Goal: Transaction & Acquisition: Obtain resource

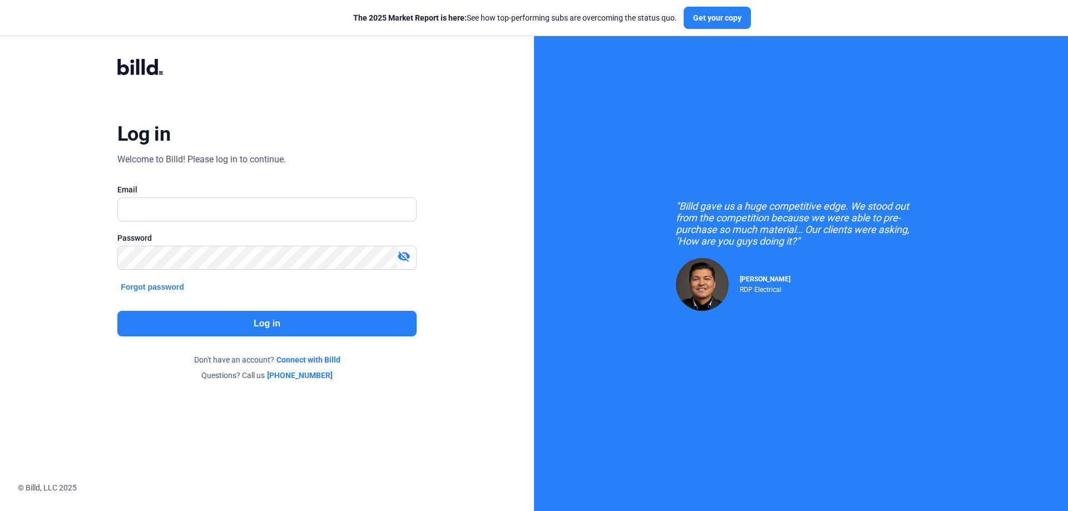
type input "[PERSON_NAME][EMAIL_ADDRESS][DOMAIN_NAME]"
click at [201, 269] on div "Password visibility_off" at bounding box center [266, 257] width 299 height 48
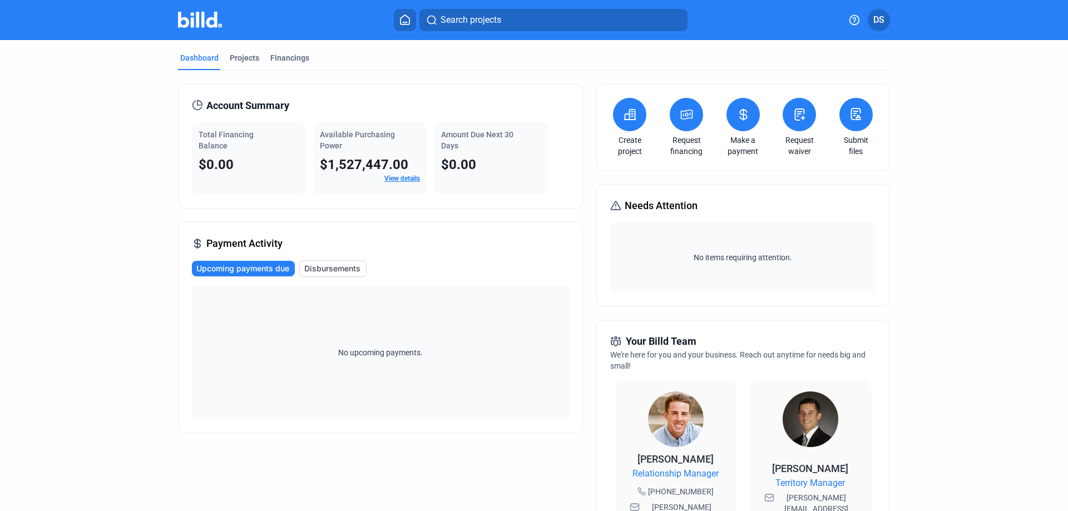
click at [681, 118] on icon at bounding box center [687, 114] width 14 height 13
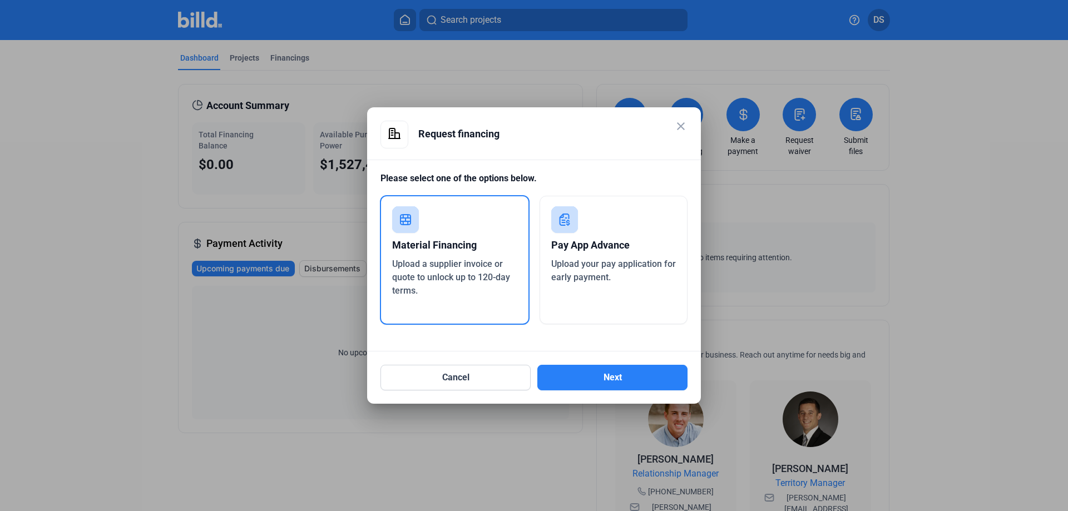
click at [581, 255] on div "Pay App Advance" at bounding box center [613, 245] width 125 height 24
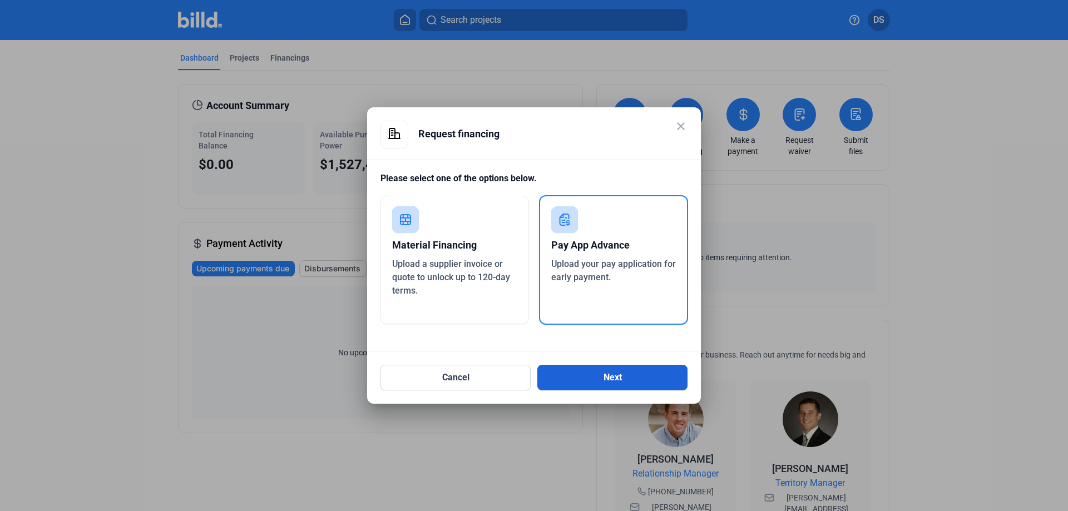
click at [629, 383] on button "Next" at bounding box center [613, 378] width 150 height 26
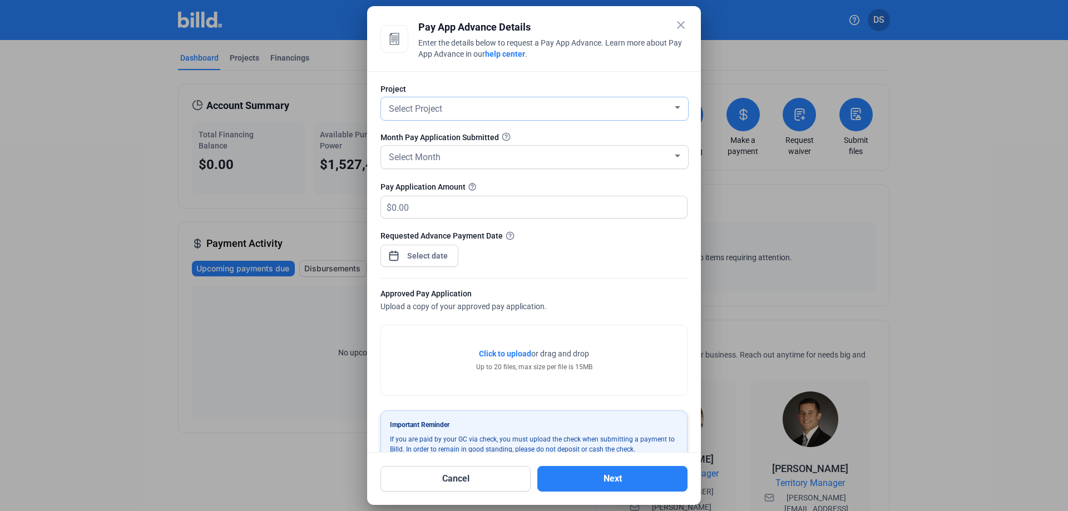
click at [442, 107] on span "Select Project" at bounding box center [415, 108] width 53 height 11
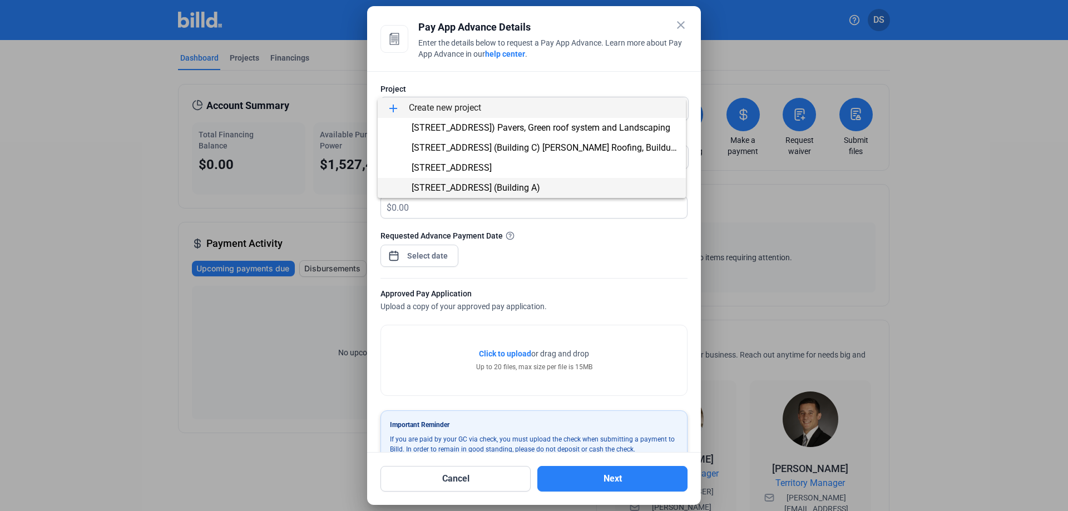
click at [452, 190] on span "[STREET_ADDRESS] (Building A)" at bounding box center [476, 188] width 129 height 11
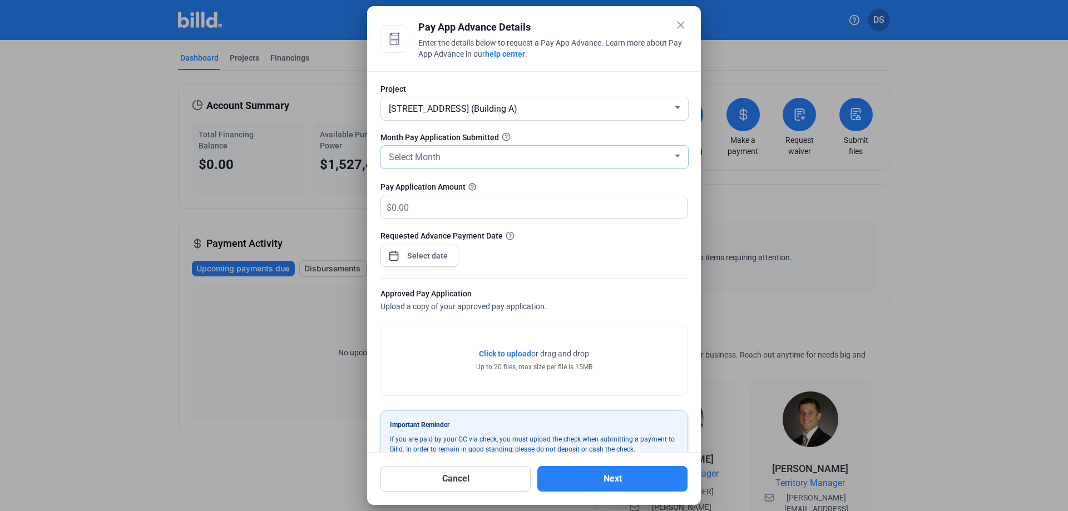
click at [423, 155] on span "Select Month" at bounding box center [415, 157] width 52 height 11
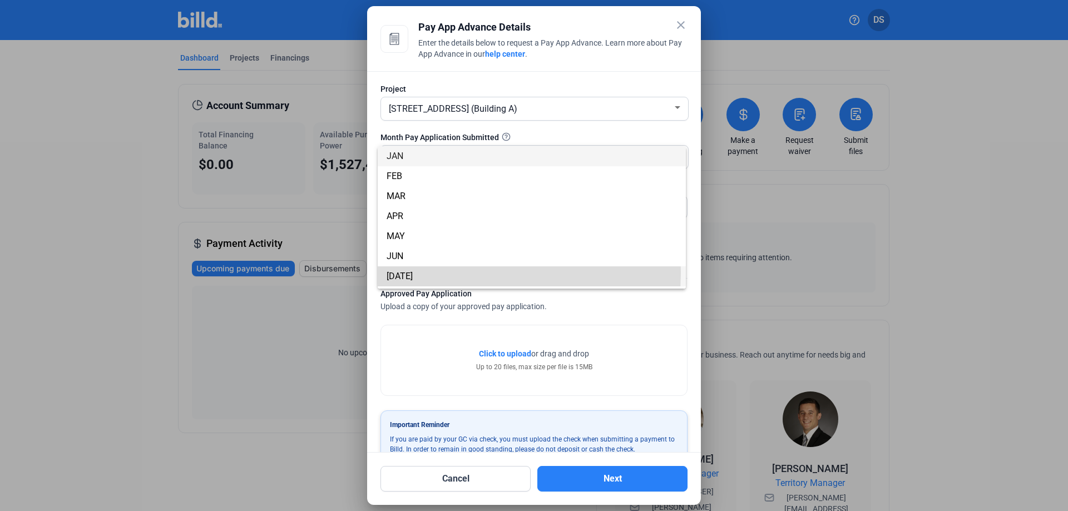
click at [401, 272] on span "[DATE]" at bounding box center [400, 276] width 26 height 11
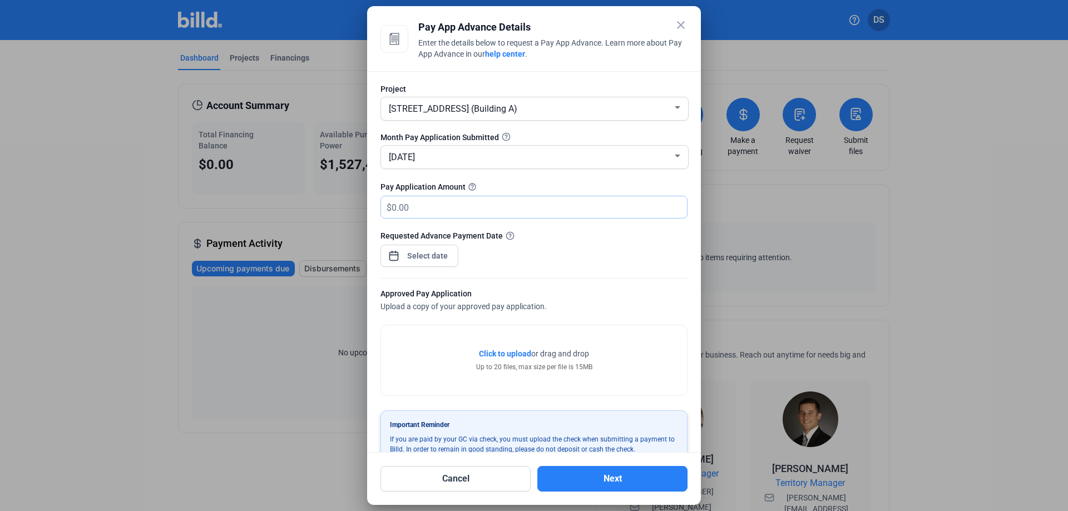
click at [410, 208] on input "text" at bounding box center [533, 207] width 283 height 22
click at [425, 214] on input "text" at bounding box center [539, 207] width 295 height 22
type input "86,610"
click at [425, 114] on span "[STREET_ADDRESS] (Building A)" at bounding box center [453, 108] width 129 height 11
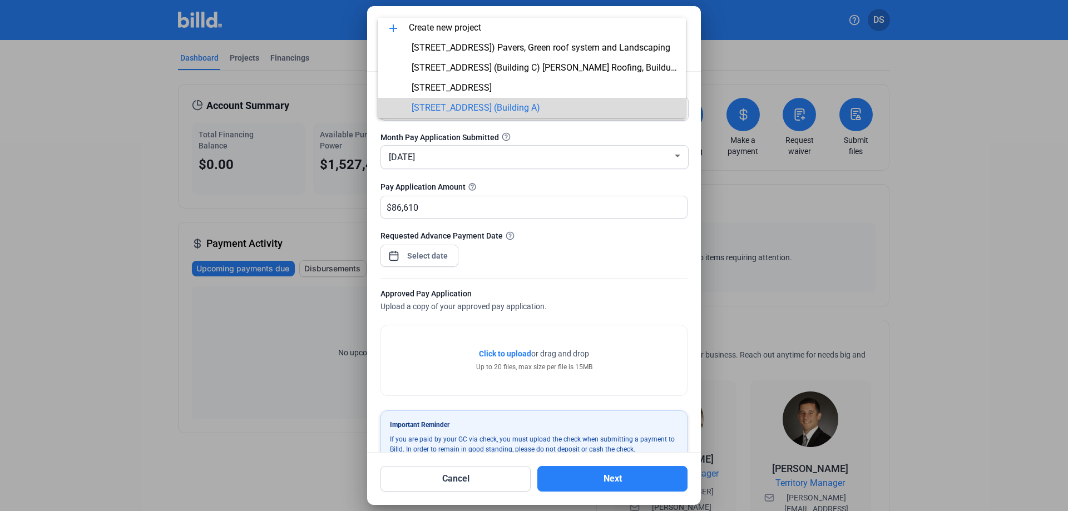
click at [451, 111] on span "[STREET_ADDRESS] (Building A)" at bounding box center [476, 107] width 129 height 11
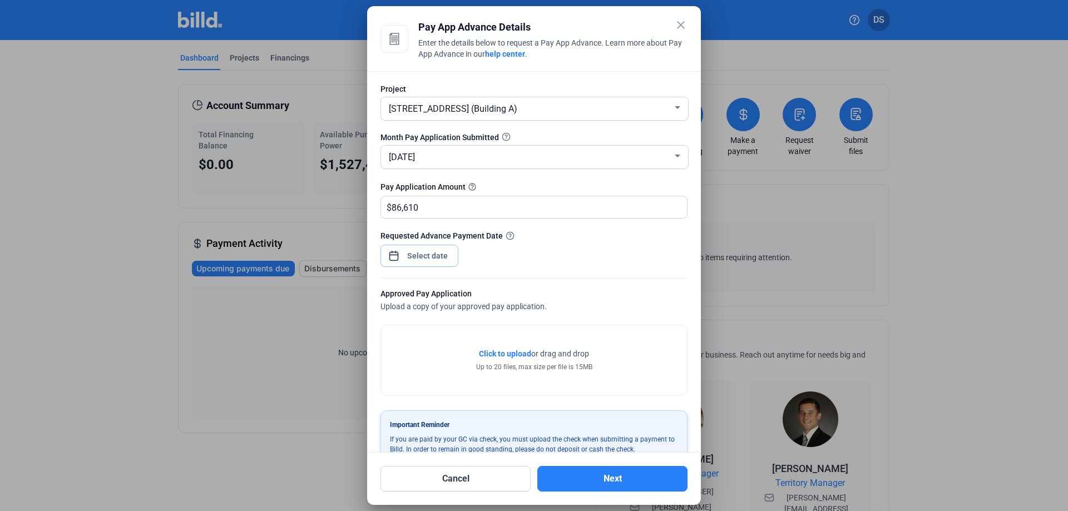
click at [430, 260] on div "close Pay App Advance Details Enter the details below to request a Pay App Adva…" at bounding box center [534, 255] width 1068 height 511
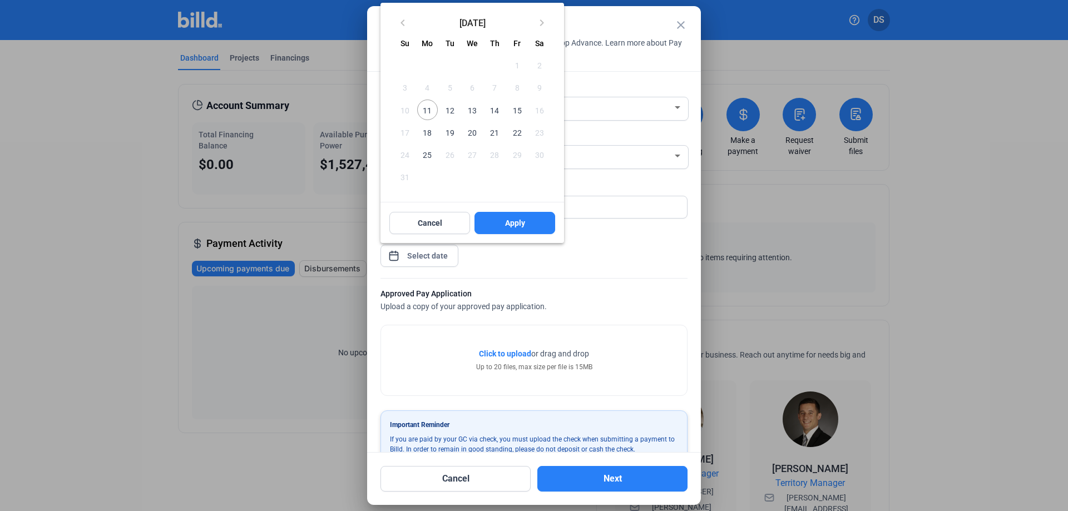
click at [445, 109] on span "12" at bounding box center [450, 110] width 20 height 20
click at [516, 225] on span "Apply" at bounding box center [515, 223] width 20 height 11
type input "[DATE]"
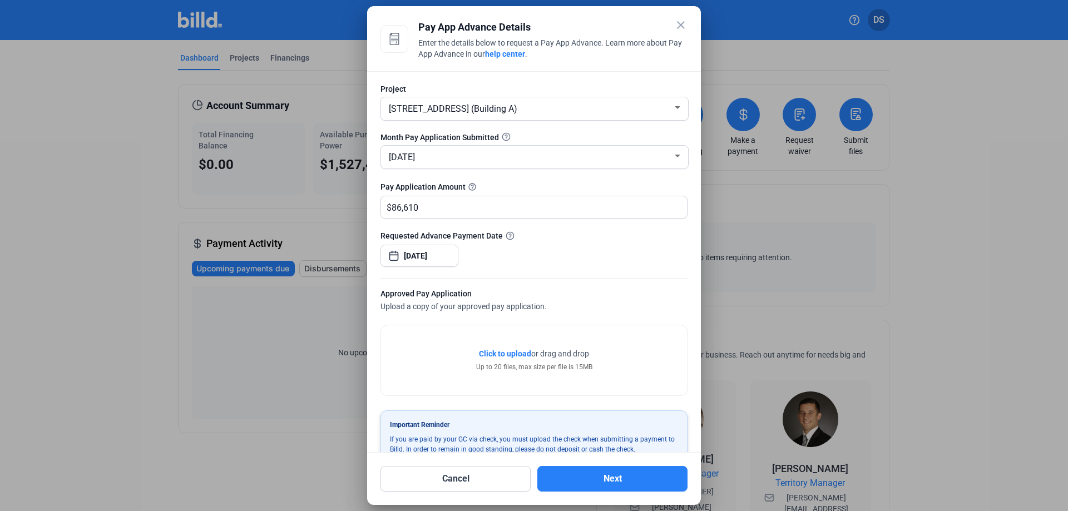
click at [510, 354] on span "Click to upload" at bounding box center [505, 353] width 52 height 9
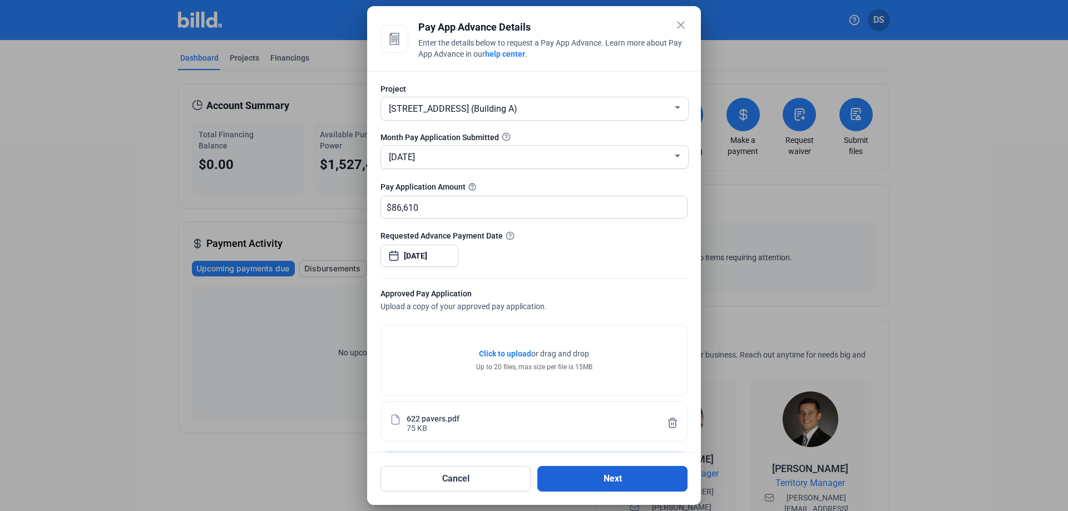
click at [589, 481] on button "Next" at bounding box center [613, 479] width 150 height 26
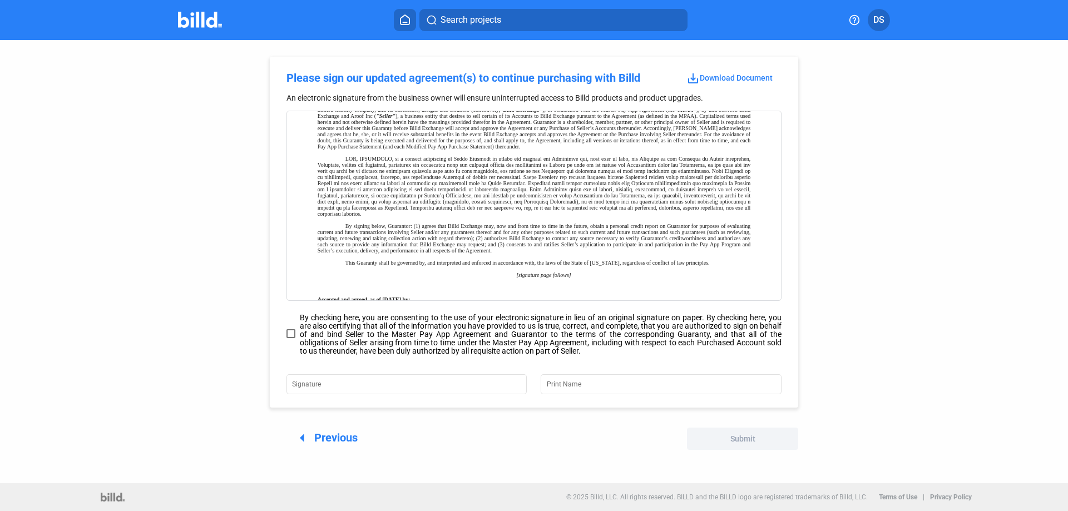
scroll to position [4736, 0]
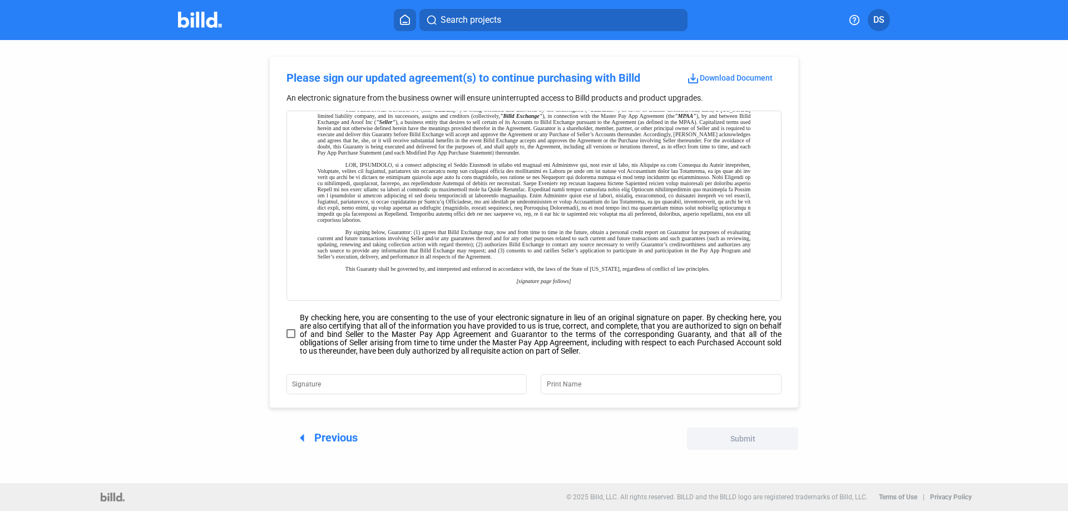
click at [763, 78] on span "save_alt Download Document" at bounding box center [730, 77] width 86 height 9
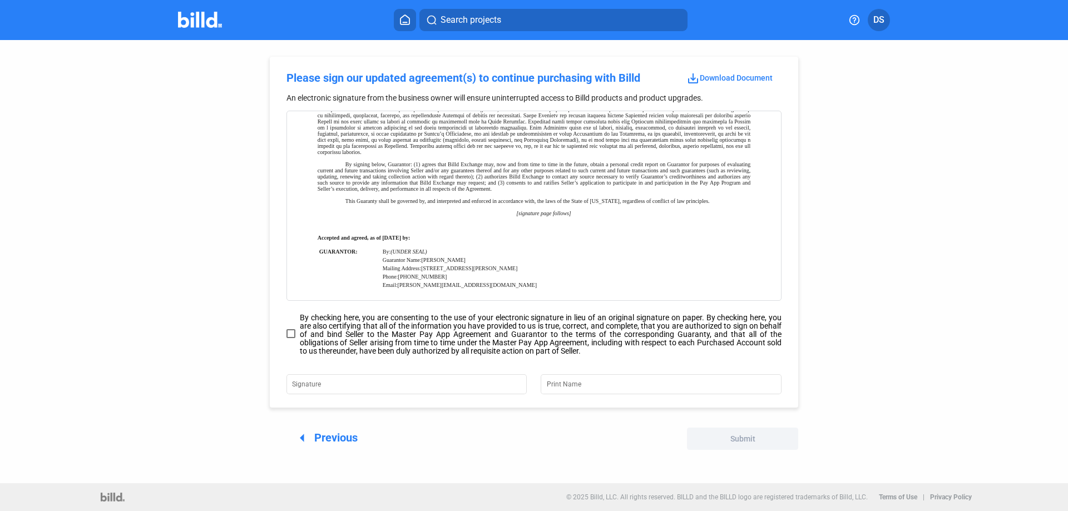
scroll to position [4847, 0]
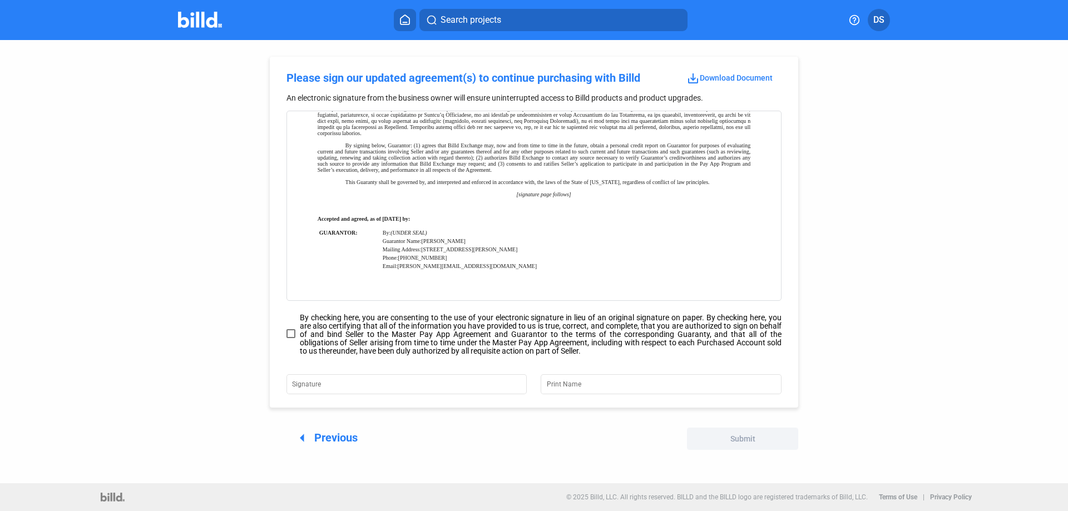
click at [208, 24] on img at bounding box center [200, 20] width 44 height 16
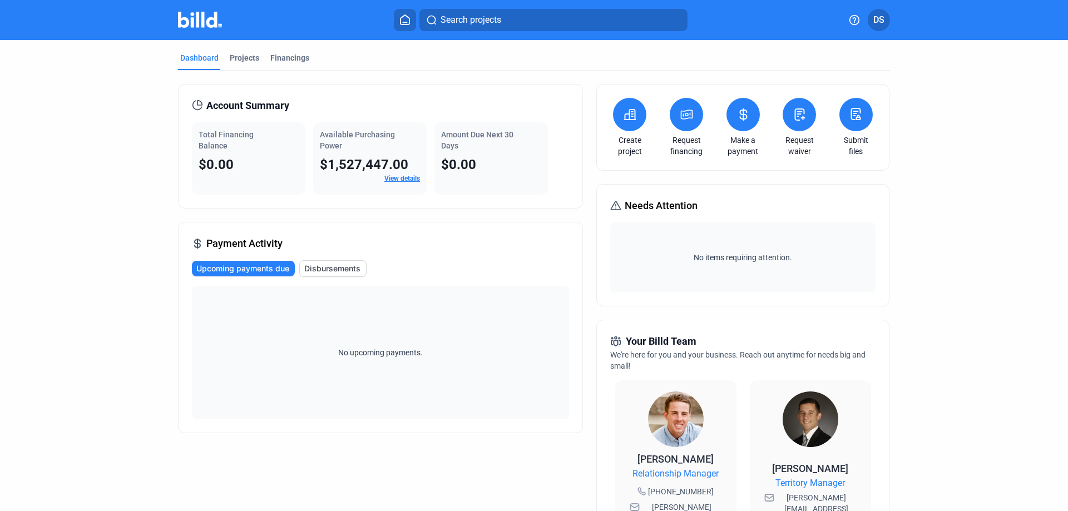
click at [746, 114] on icon at bounding box center [744, 114] width 14 height 13
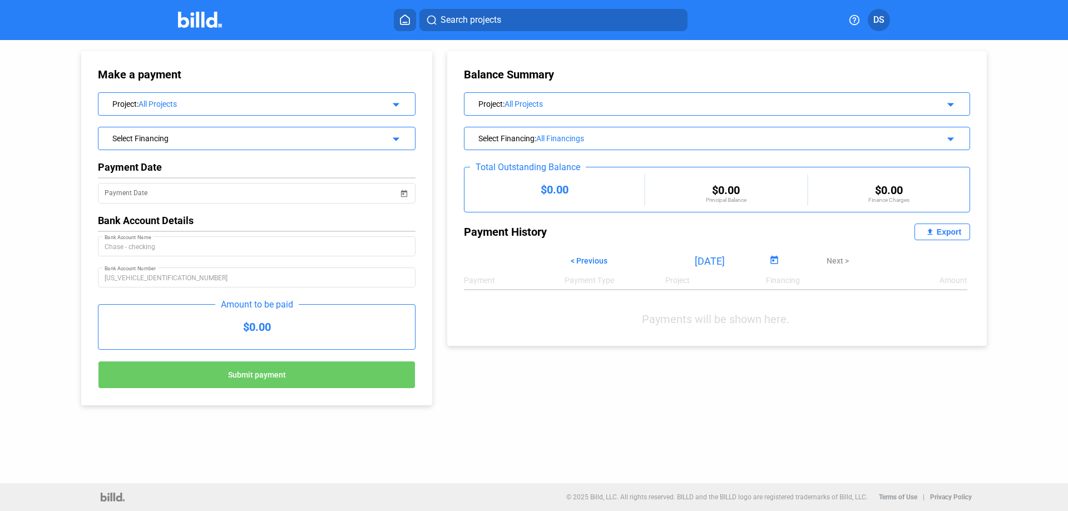
click at [372, 141] on div "Select Financing" at bounding box center [242, 137] width 260 height 11
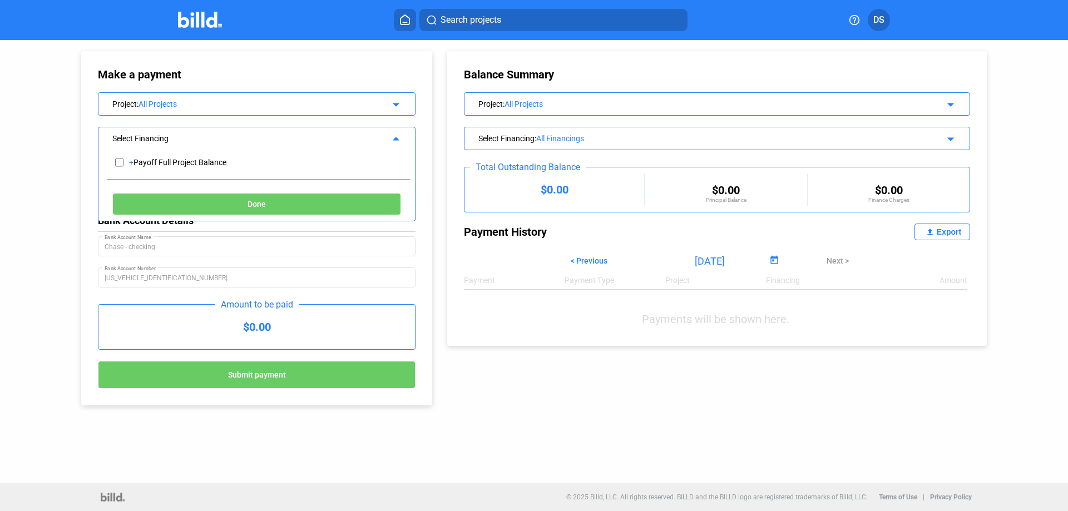
click at [426, 77] on div "Make a payment Project : All Projects arrow_drop_down Select Financing arrow_dr…" at bounding box center [256, 228] width 351 height 354
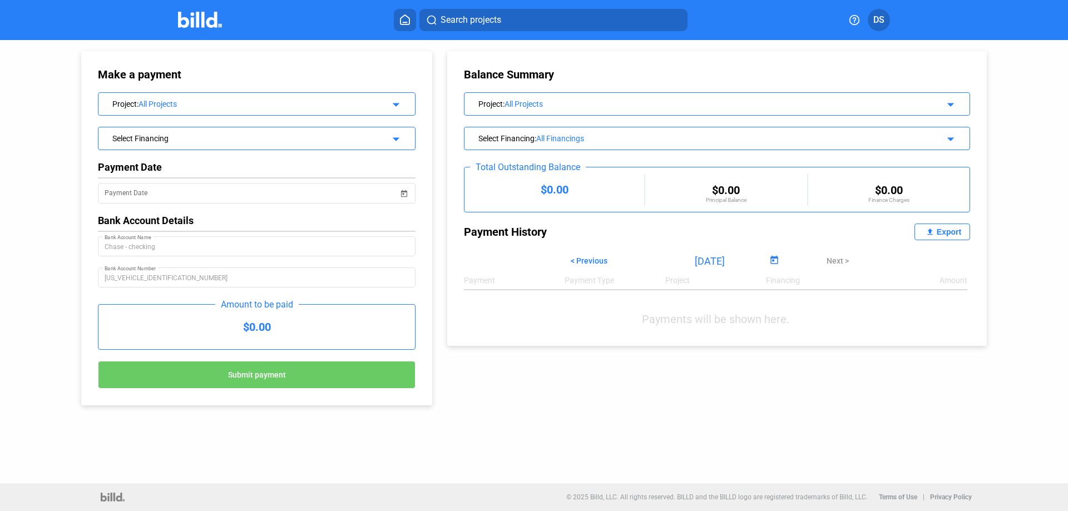
click at [162, 287] on div "[US_VEHICLE_IDENTIFICATION_NUMBER] Bank Account Number" at bounding box center [257, 276] width 304 height 22
click at [199, 19] on img at bounding box center [200, 20] width 44 height 16
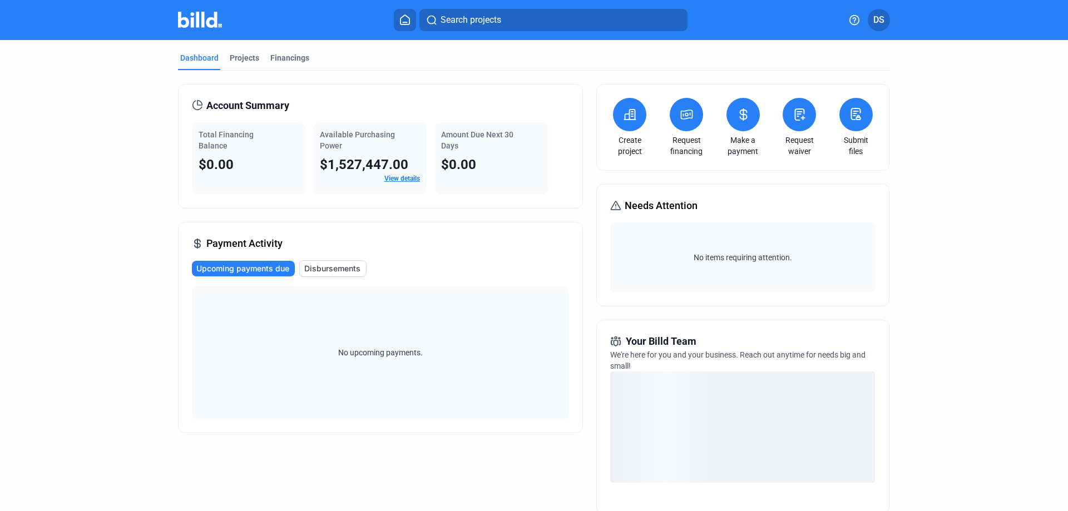
click at [880, 21] on span "DS" at bounding box center [879, 19] width 11 height 13
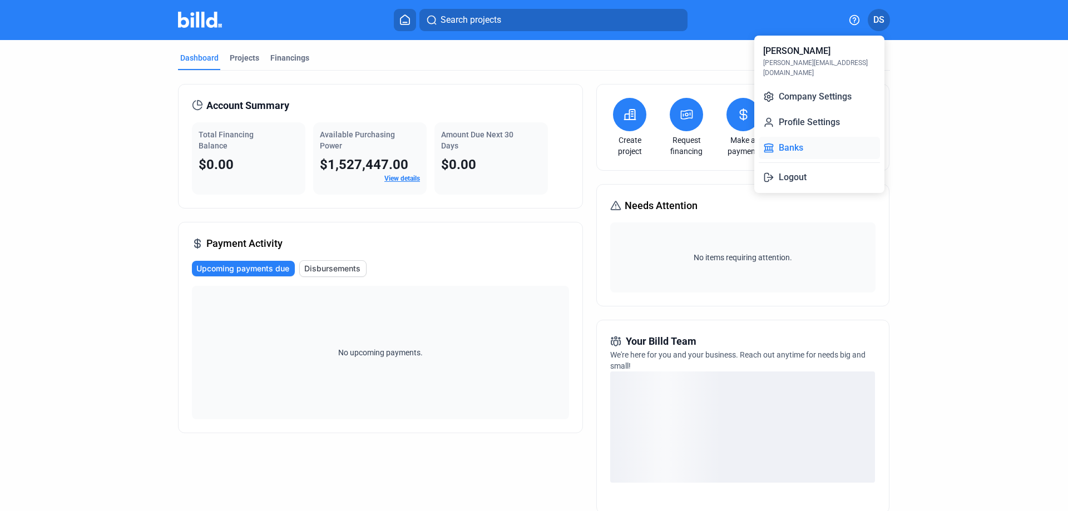
click at [792, 144] on button "Banks" at bounding box center [819, 148] width 121 height 22
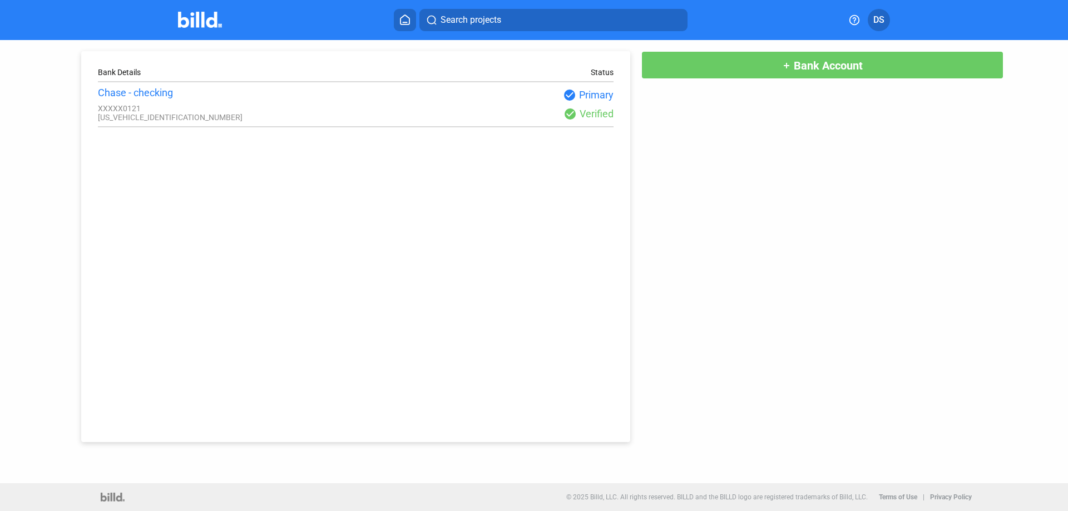
click at [808, 67] on span "Bank Account" at bounding box center [828, 65] width 69 height 13
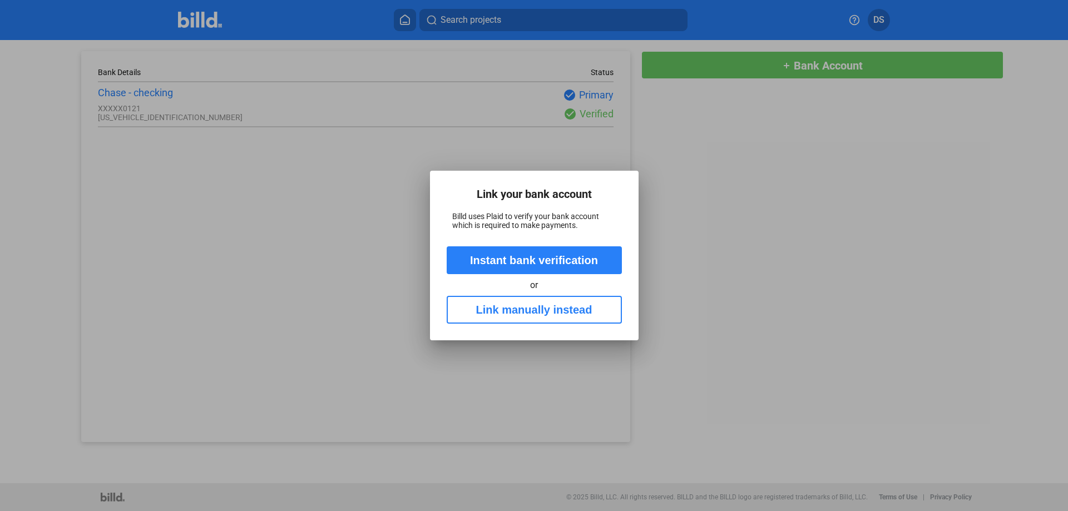
click at [554, 312] on button "Link manually instead" at bounding box center [534, 310] width 175 height 28
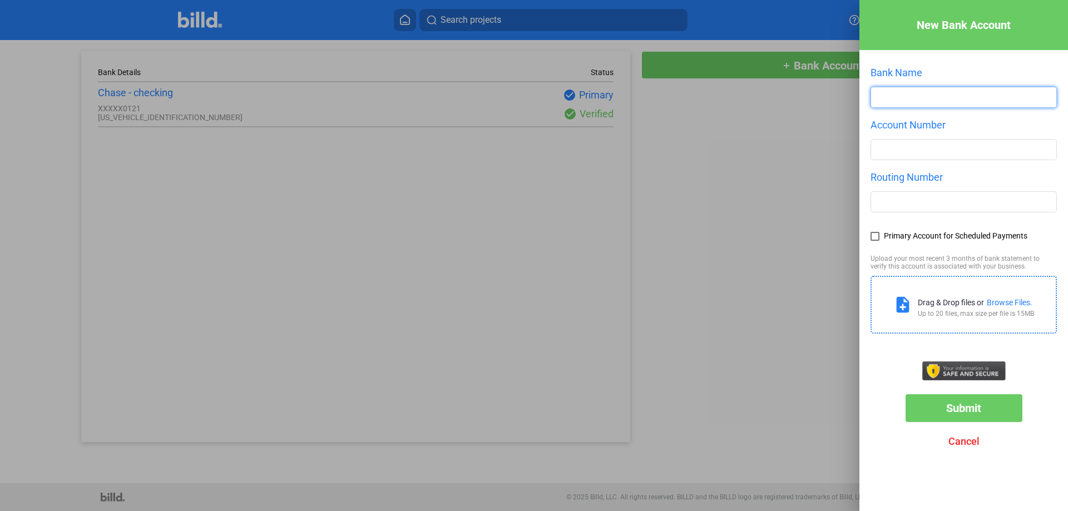
click at [890, 96] on input "text" at bounding box center [963, 97] width 185 height 20
drag, startPoint x: 904, startPoint y: 92, endPoint x: 822, endPoint y: 89, distance: 81.8
click at [822, 89] on div "New Bank Account Bank Name hase Account Number Routing Number Primary Account f…" at bounding box center [534, 255] width 1068 height 511
type input "chase"
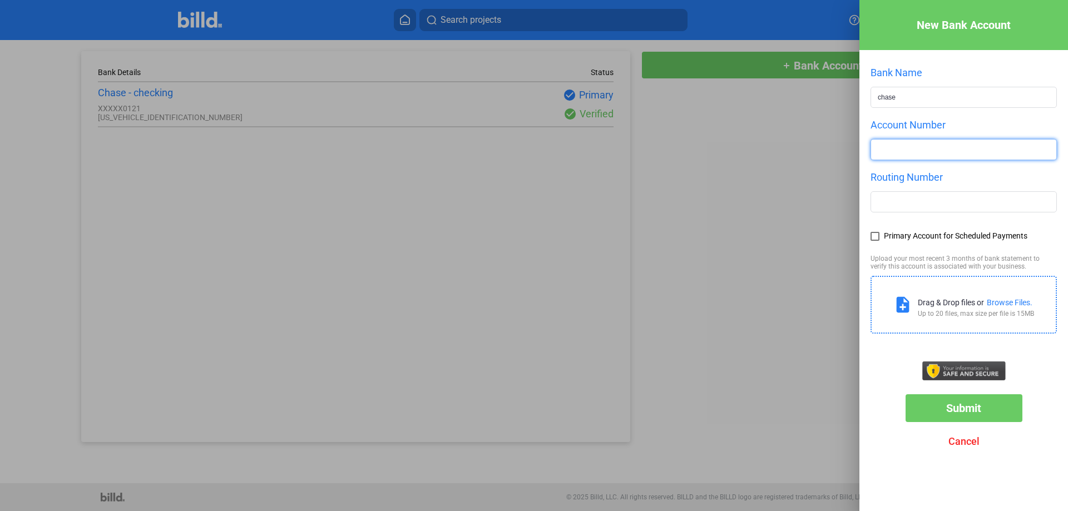
click at [889, 150] on input "number" at bounding box center [963, 150] width 185 height 20
type input "800993615"
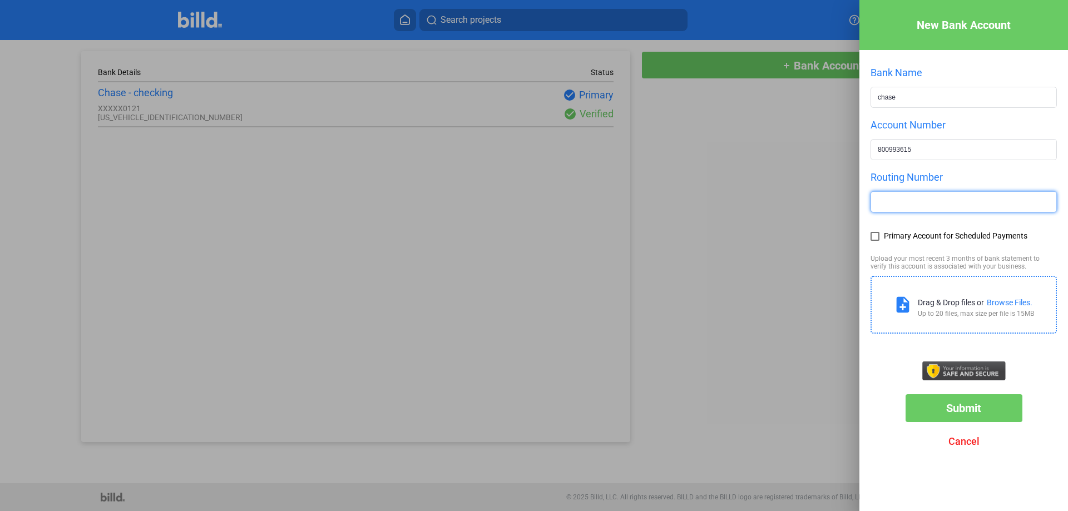
click at [895, 203] on input "text" at bounding box center [963, 202] width 185 height 20
type input "021000021"
click at [872, 241] on span at bounding box center [875, 236] width 9 height 9
click at [0, 0] on input "Primary Account for Scheduled Payments" at bounding box center [0, 0] width 0 height 0
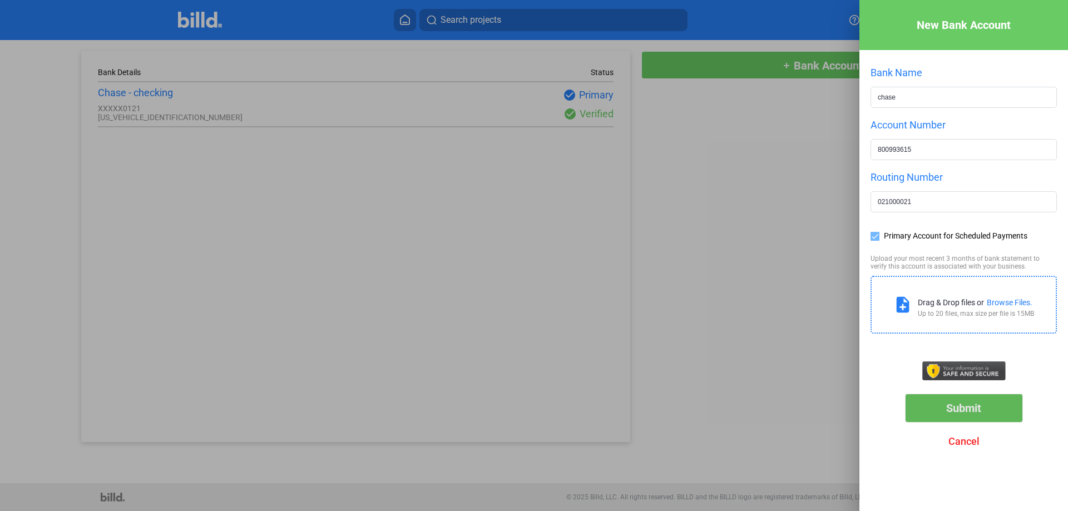
click at [971, 409] on span "Submit" at bounding box center [963, 408] width 35 height 13
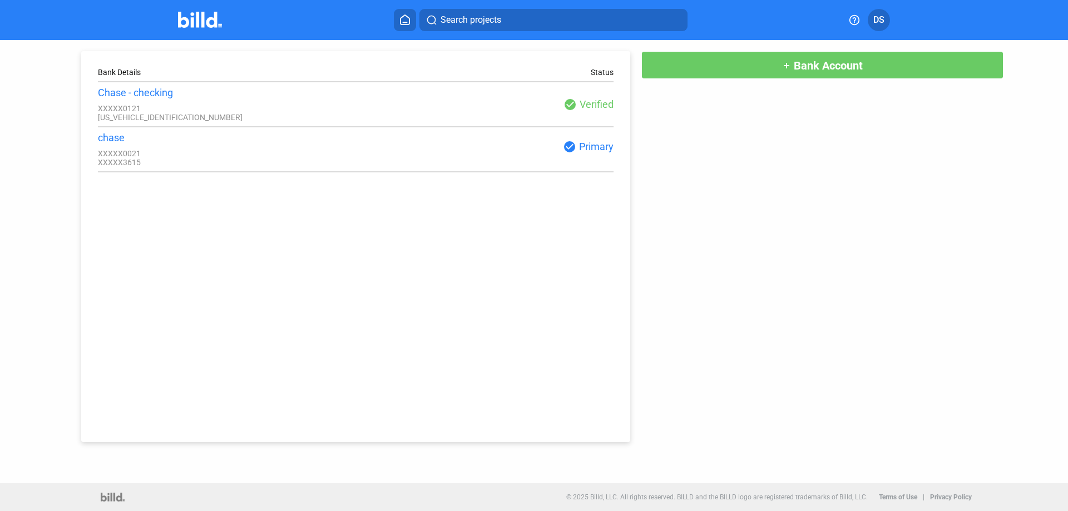
click at [215, 24] on img at bounding box center [200, 20] width 44 height 16
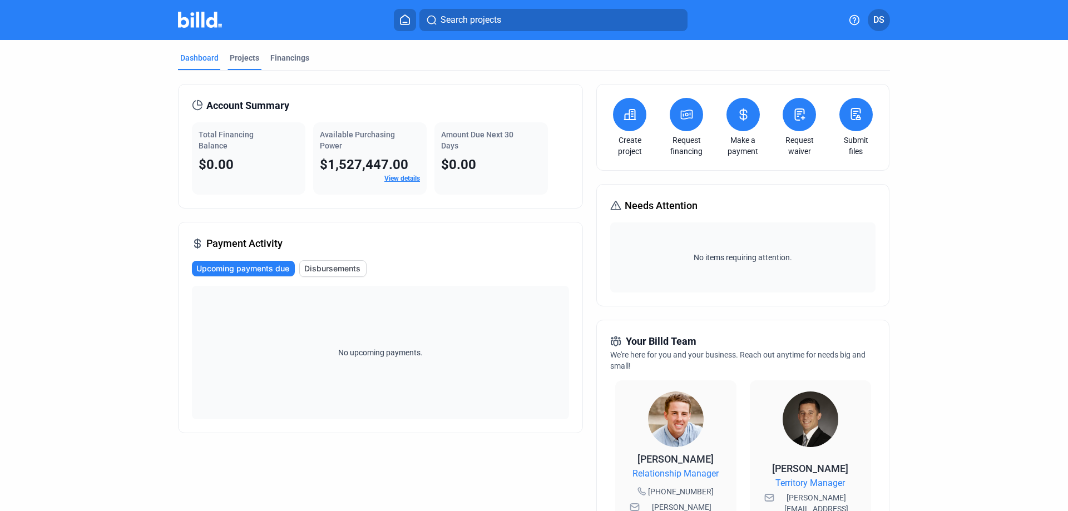
click at [238, 62] on div "Projects" at bounding box center [244, 57] width 29 height 11
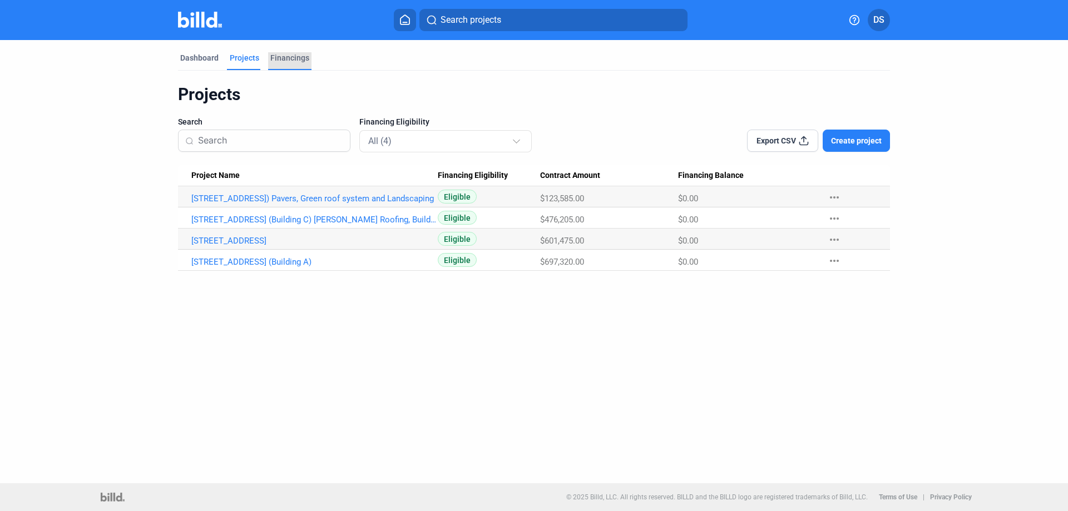
click at [287, 57] on div "Financings" at bounding box center [289, 57] width 39 height 11
